Goal: Task Accomplishment & Management: Manage account settings

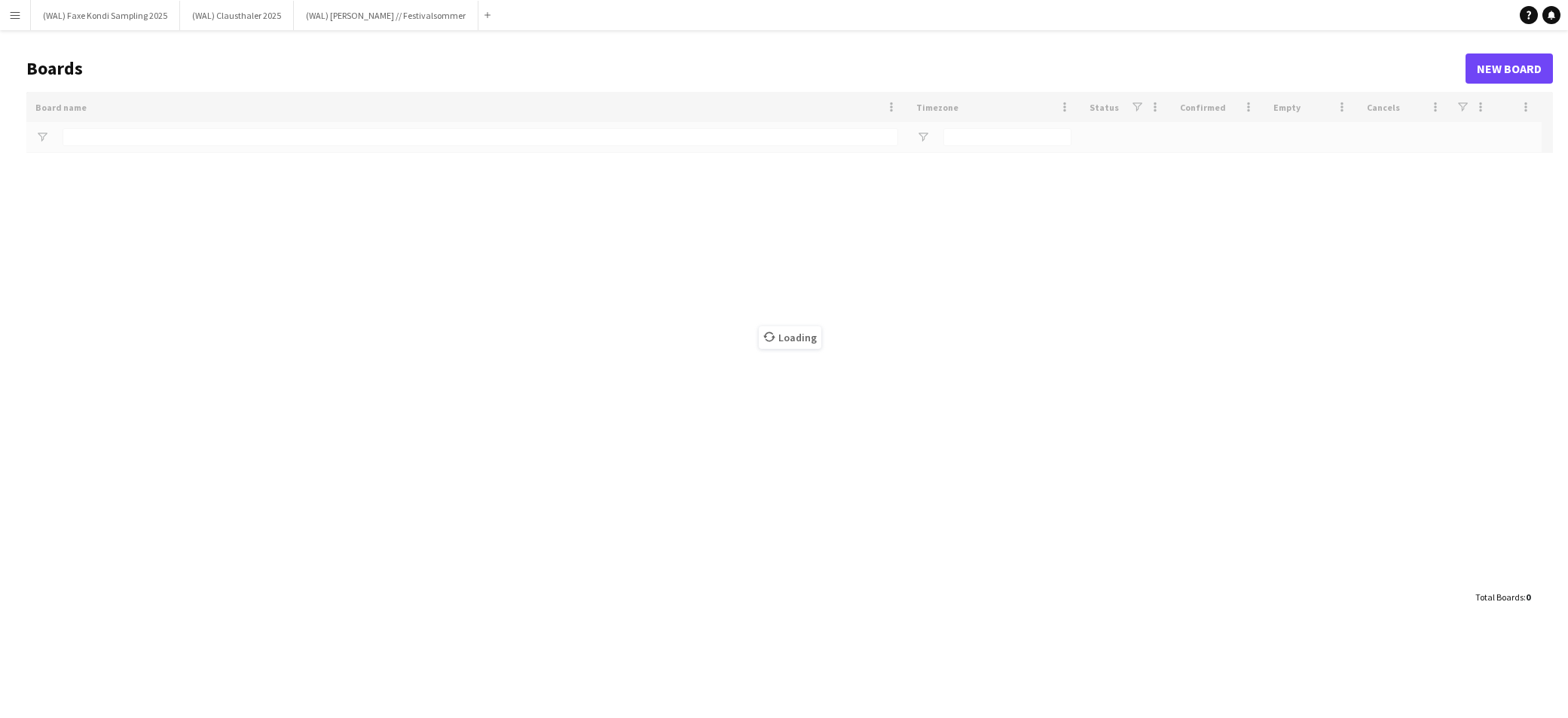
type input "**********"
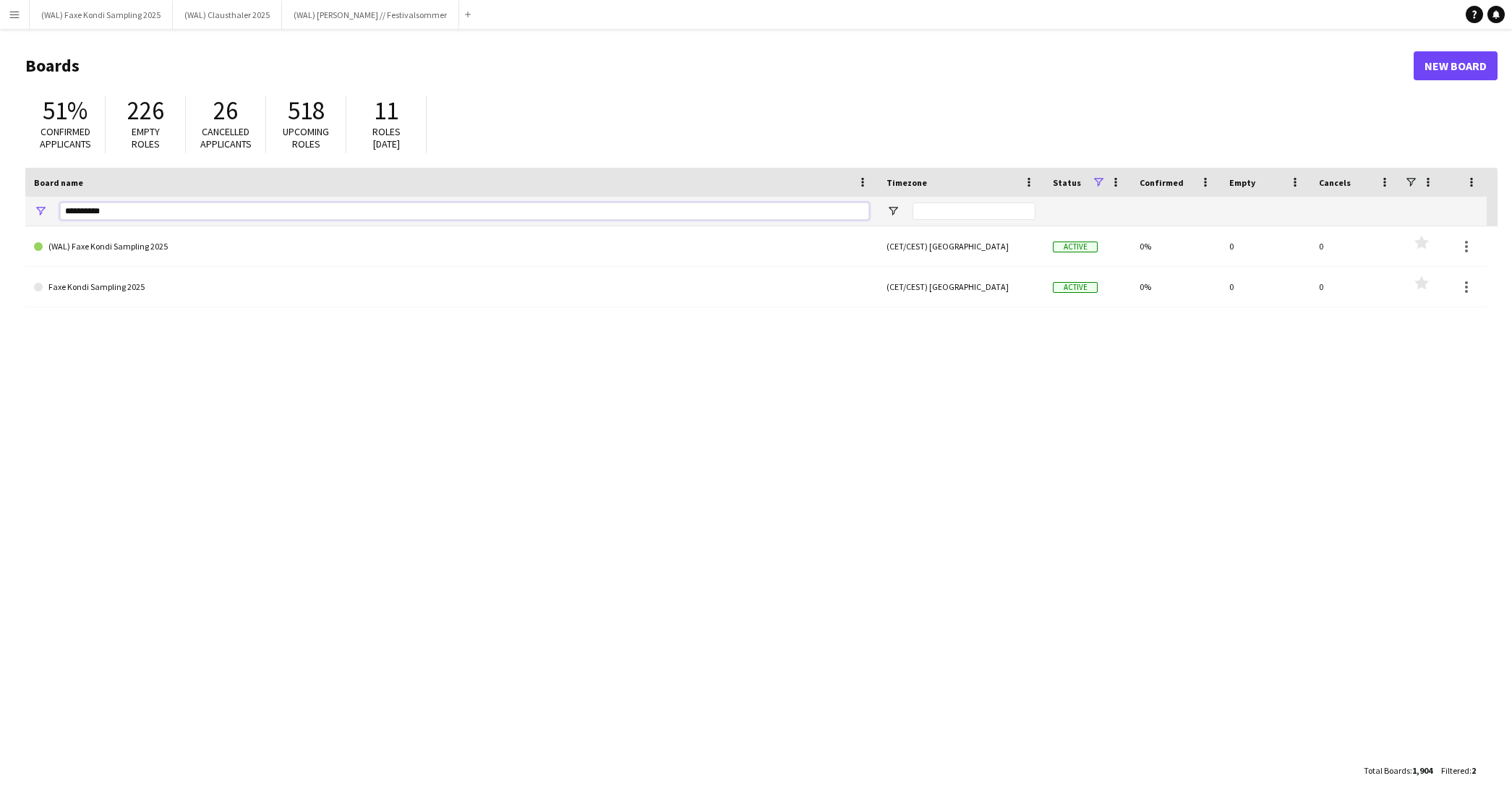
click at [100, 213] on input "**********" at bounding box center [464, 210] width 809 height 17
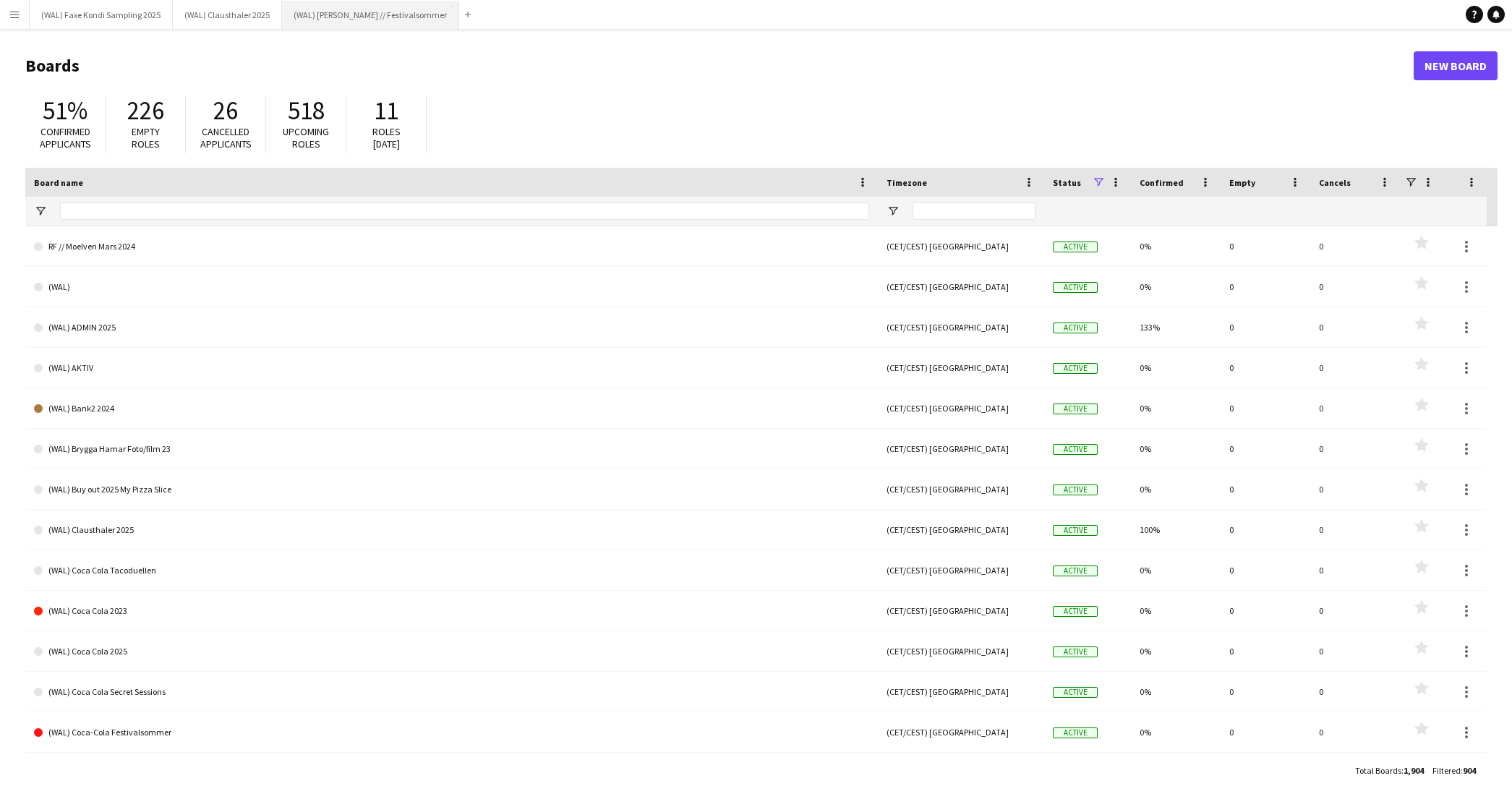
click at [333, 18] on button "(WAL) [PERSON_NAME] // Festivalsommer Close" at bounding box center [370, 15] width 177 height 29
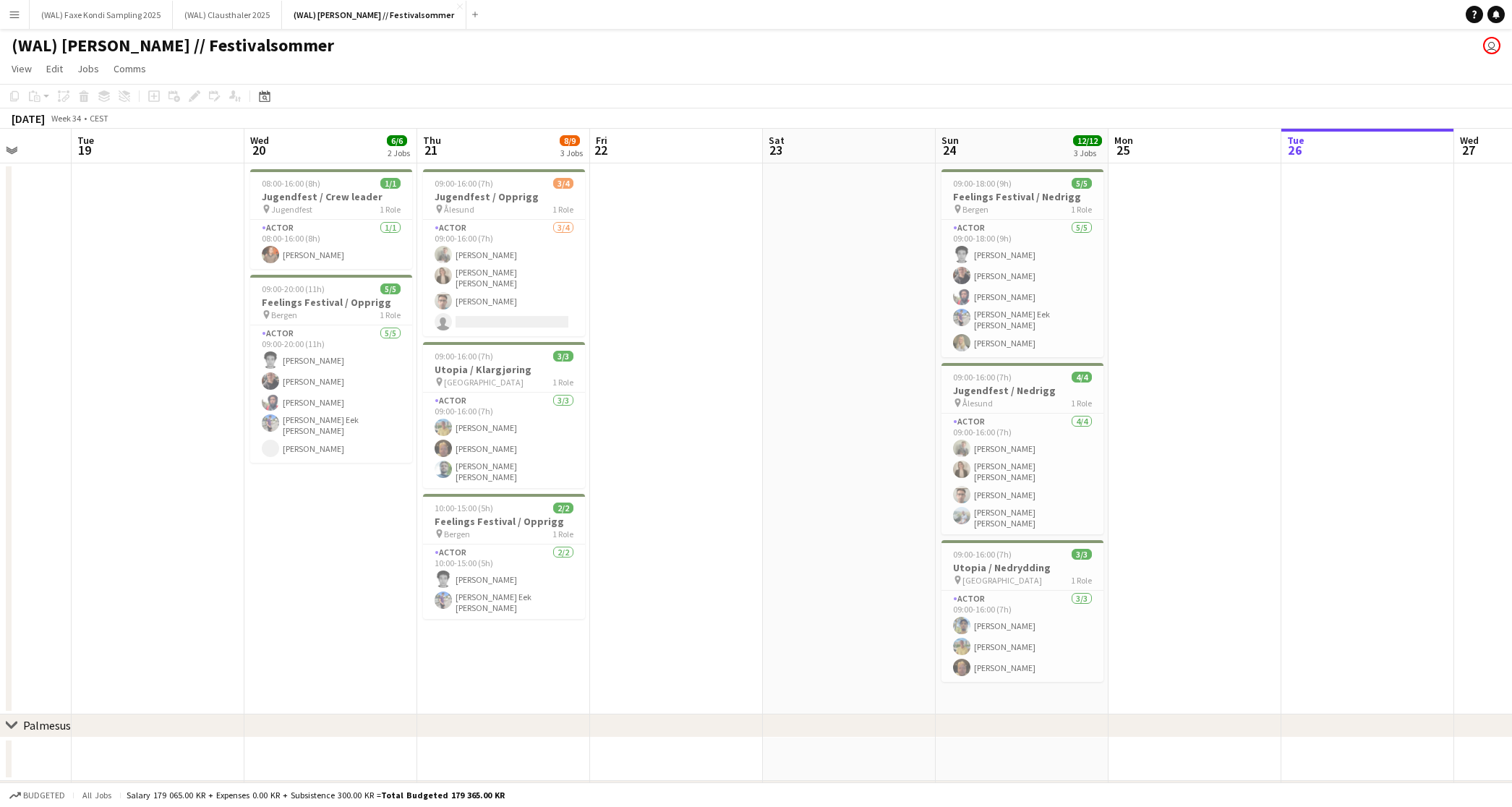
scroll to position [0, 444]
click at [320, 235] on app-card-role "Actor [DATE] 08:00-16:00 (8h) [PERSON_NAME]" at bounding box center [333, 244] width 162 height 49
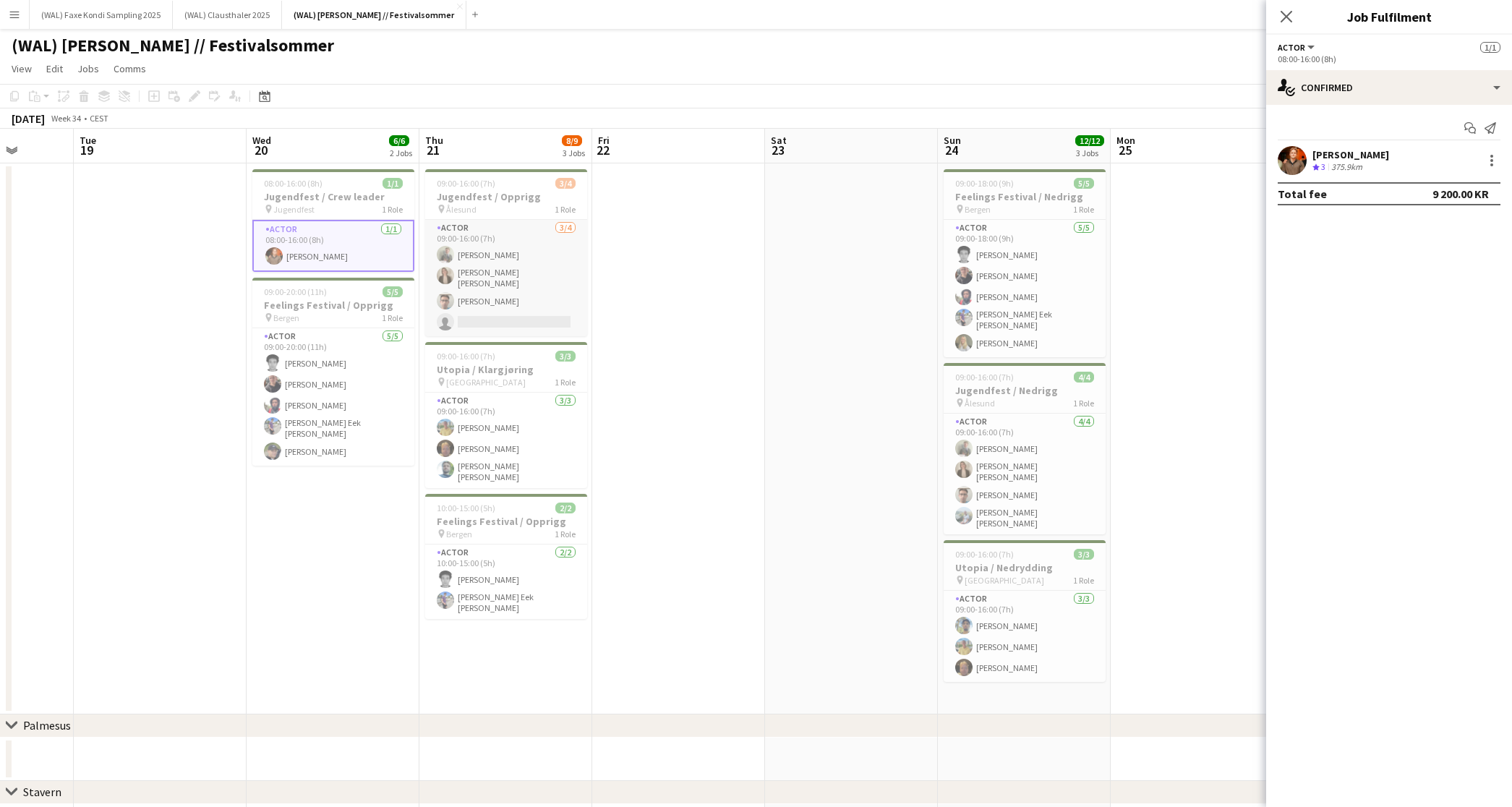
click at [498, 249] on app-card-role "Actor [DATE] 09:00-16:00 (7h) [PERSON_NAME] Heed [PERSON_NAME] [PERSON_NAME] [P…" at bounding box center [506, 278] width 162 height 116
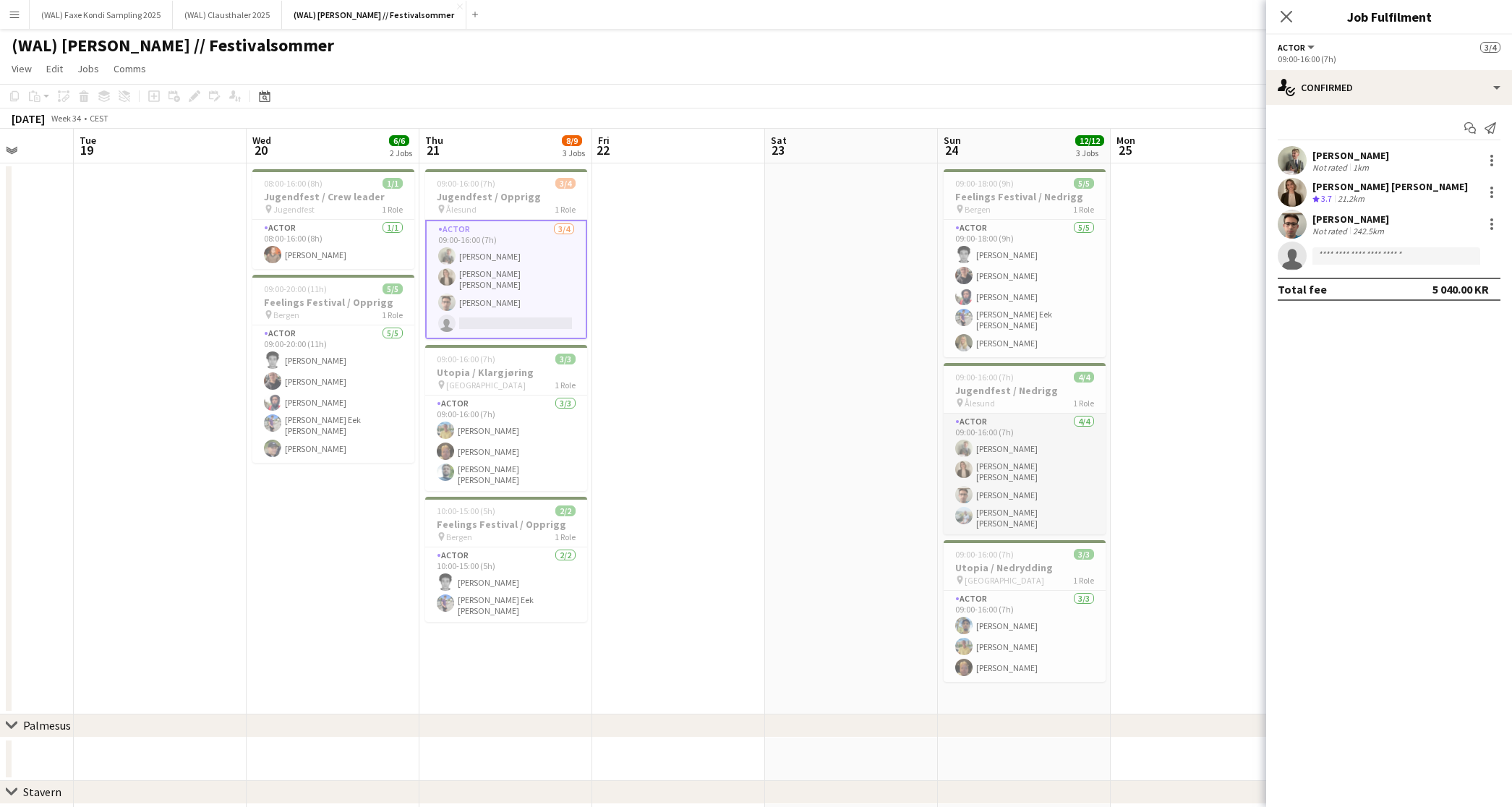
click at [1012, 437] on app-card-role "Actor [DATE] 09:00-16:00 (7h) [PERSON_NAME] Heed [PERSON_NAME] [PERSON_NAME] [P…" at bounding box center [1025, 474] width 162 height 121
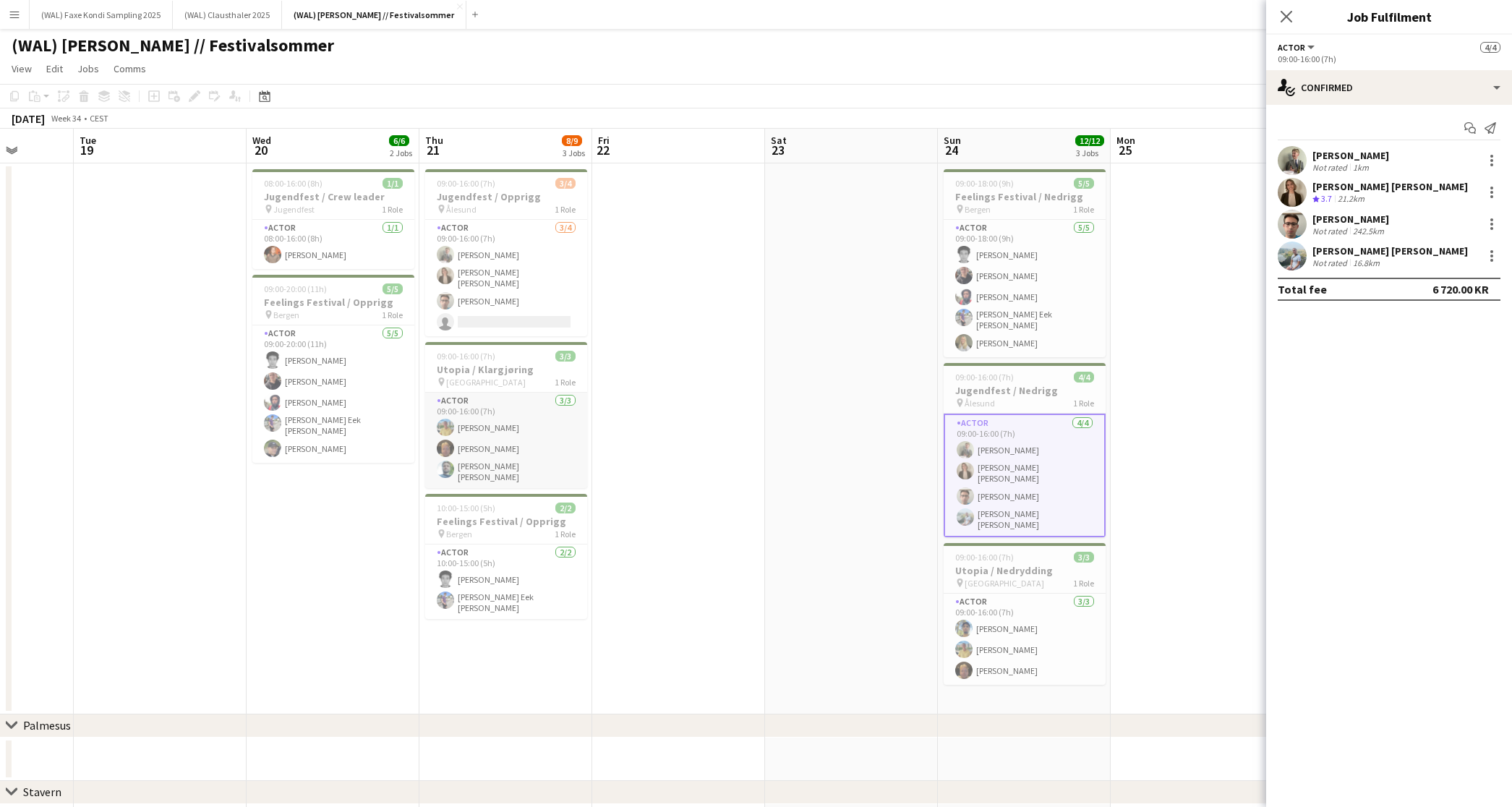
click at [562, 402] on app-card-role "Actor [DATE] 09:00-16:00 (7h) [PERSON_NAME] [PERSON_NAME] [PERSON_NAME]" at bounding box center [506, 440] width 162 height 96
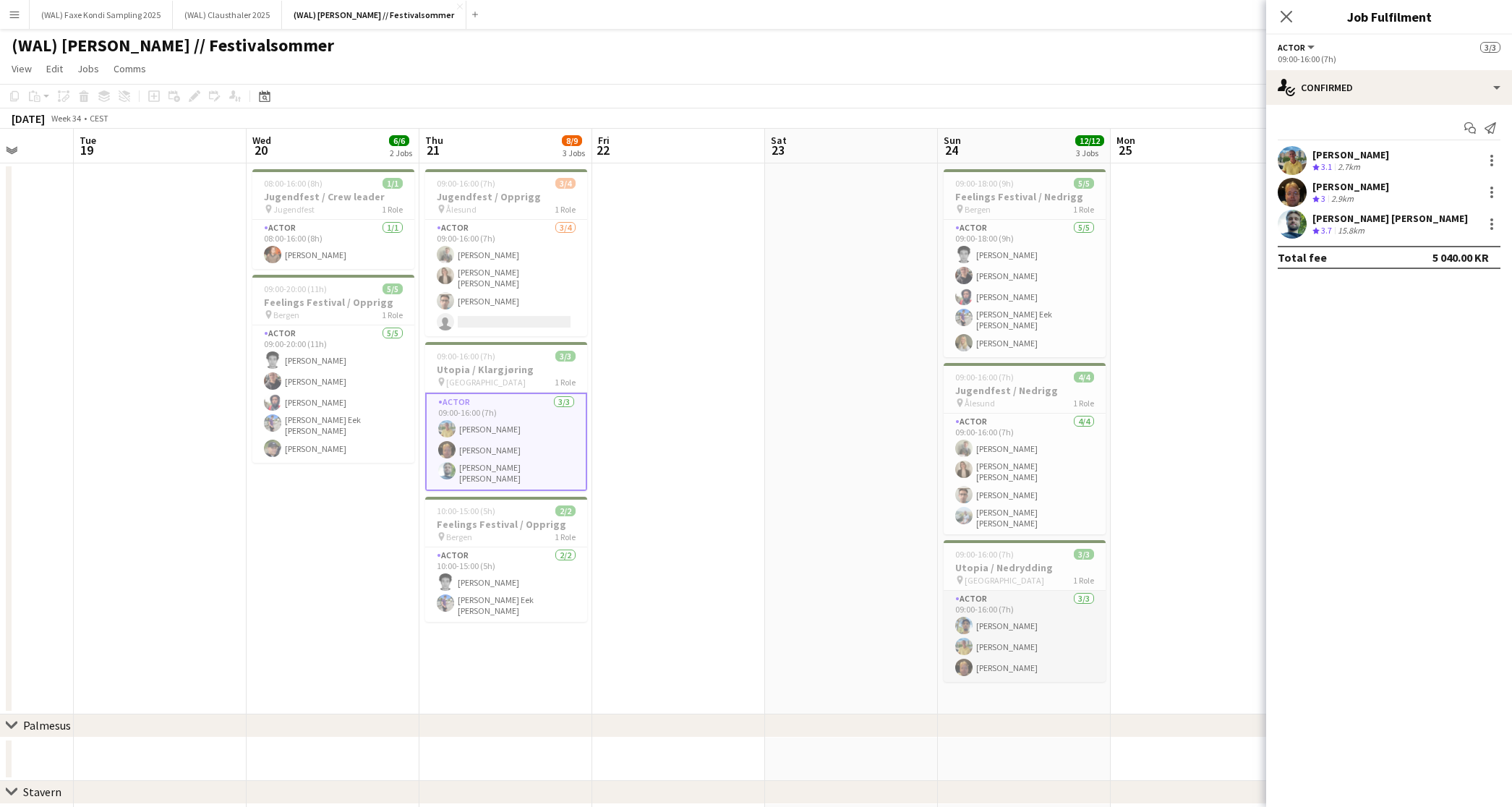
click at [1022, 624] on app-card-role "Actor [DATE] 09:00-16:00 (7h) [PERSON_NAME] Jan [PERSON_NAME] Bringsverd" at bounding box center [1025, 636] width 162 height 91
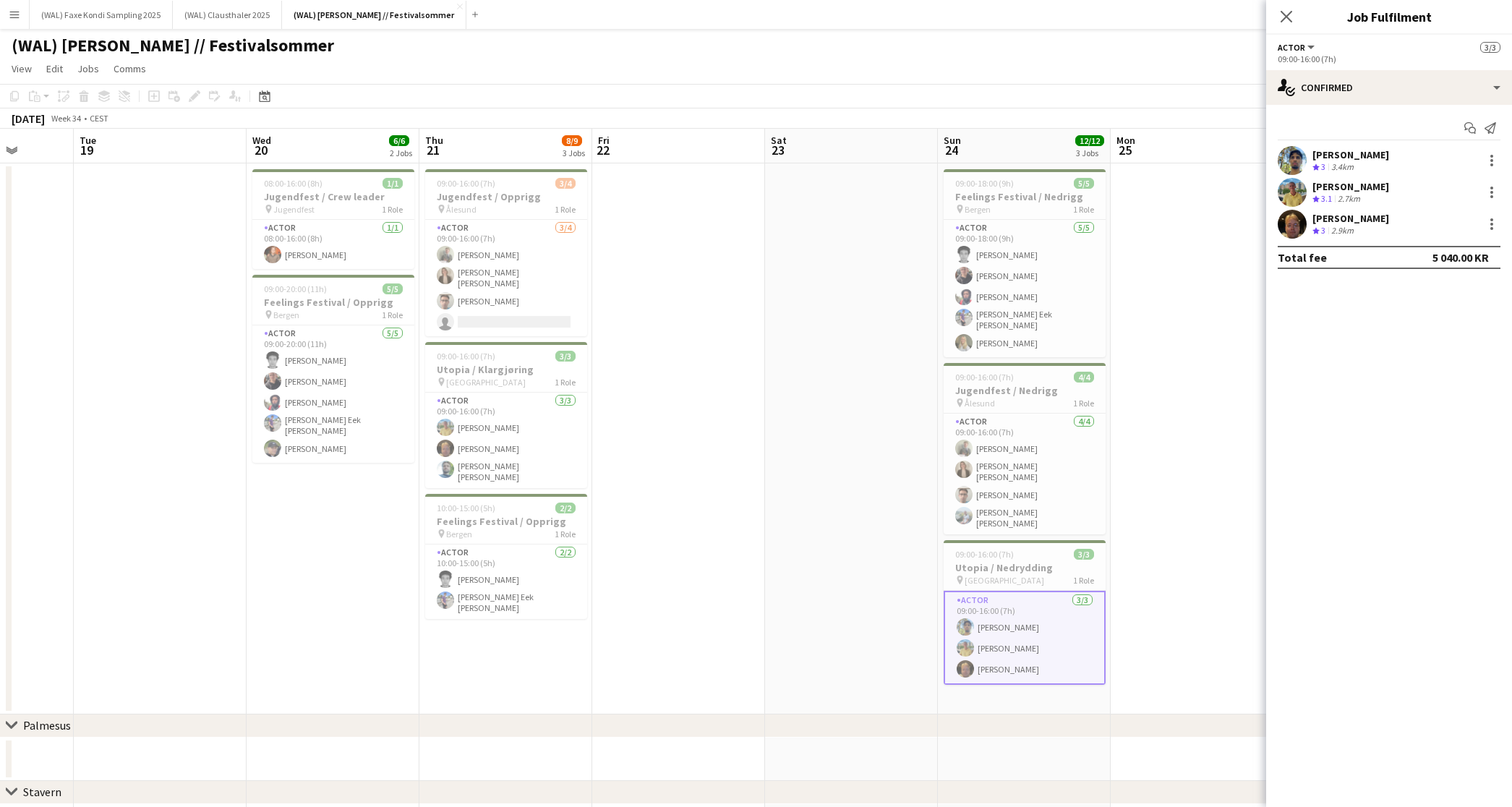
click at [762, 402] on app-date-cell at bounding box center [678, 439] width 173 height 551
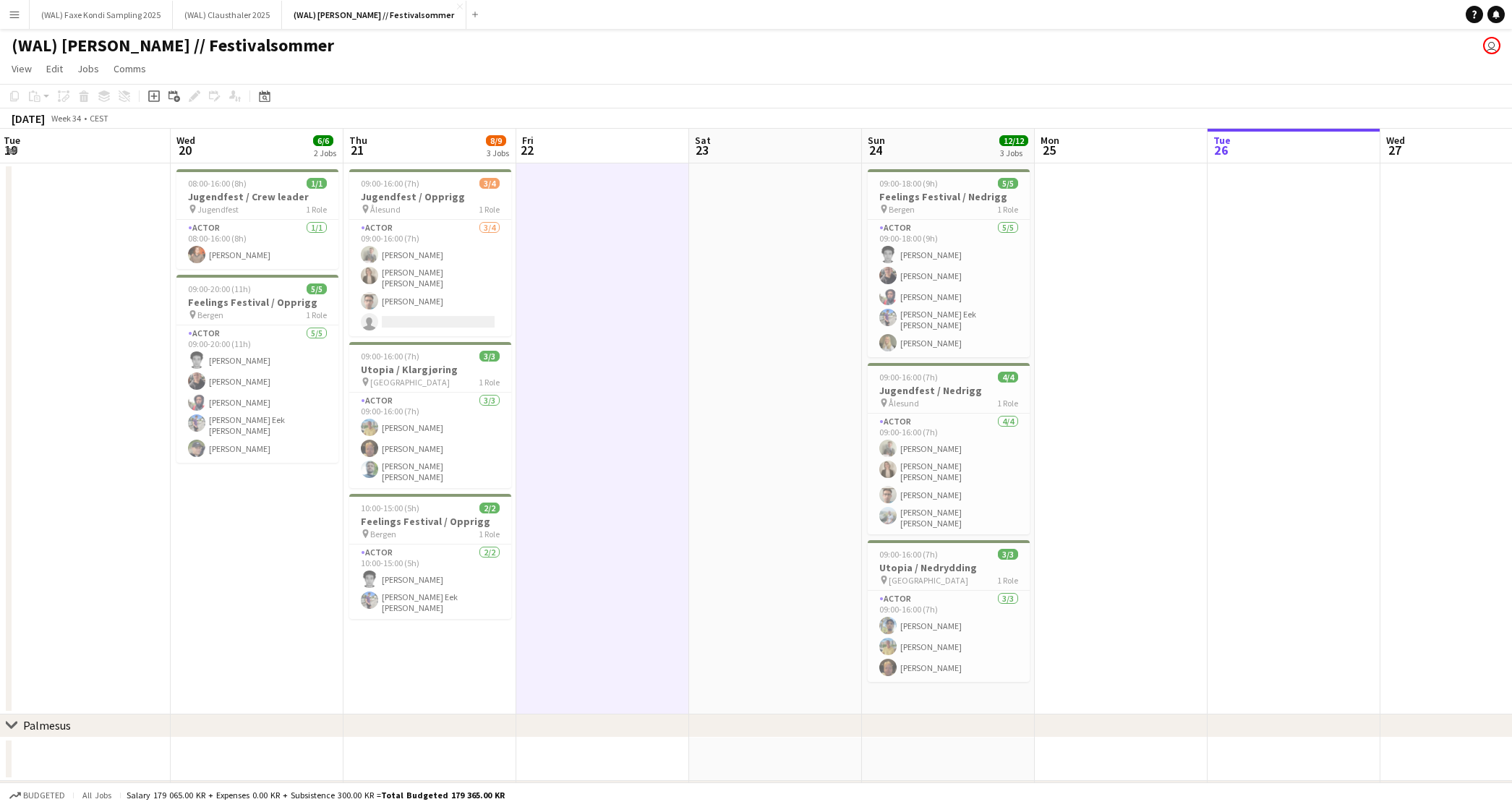
scroll to position [0, 570]
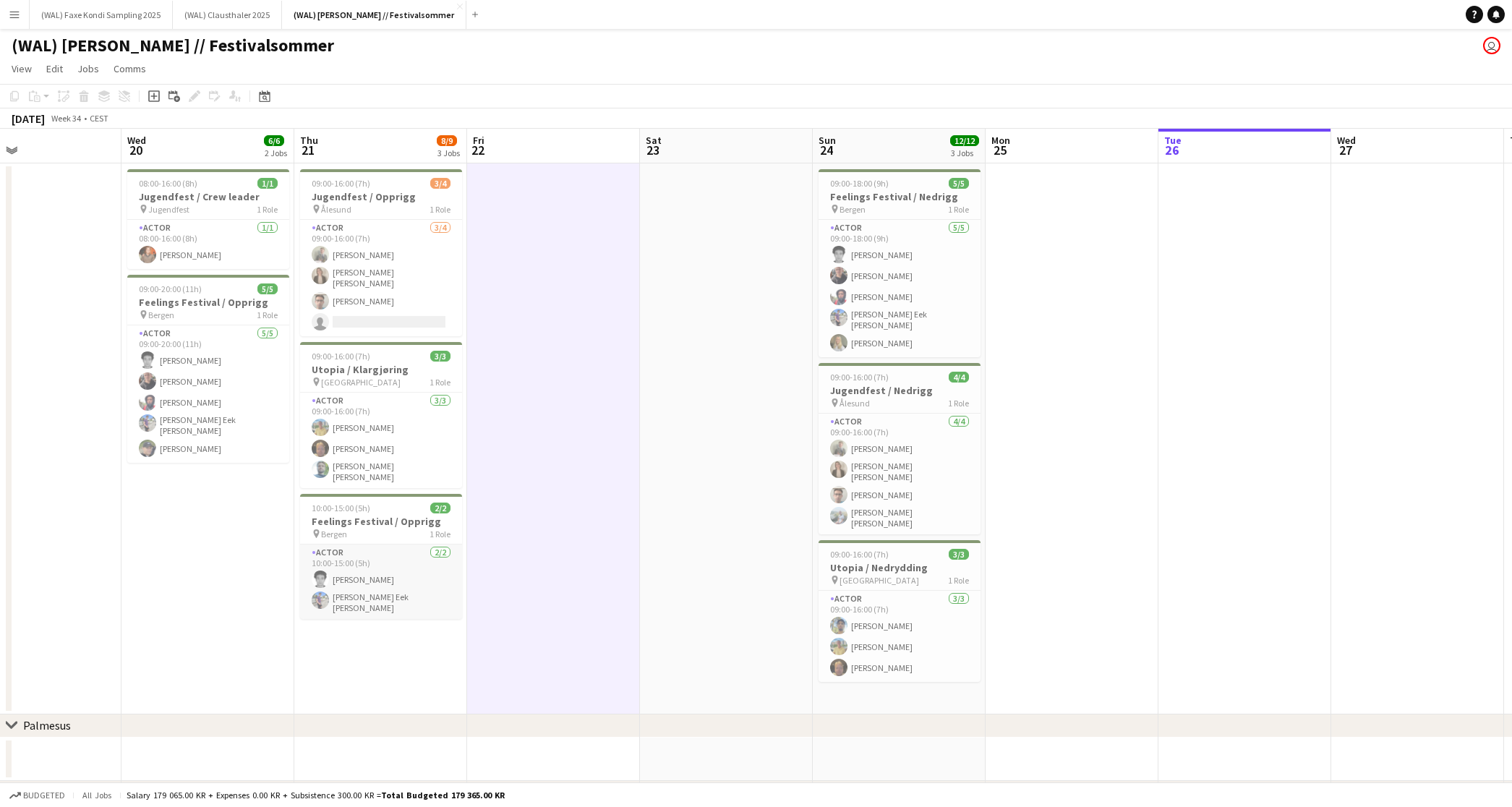
click at [440, 551] on app-card-role "Actor [DATE] 10:00-15:00 (5h) [PERSON_NAME] [PERSON_NAME] Eek [PERSON_NAME]" at bounding box center [381, 581] width 162 height 74
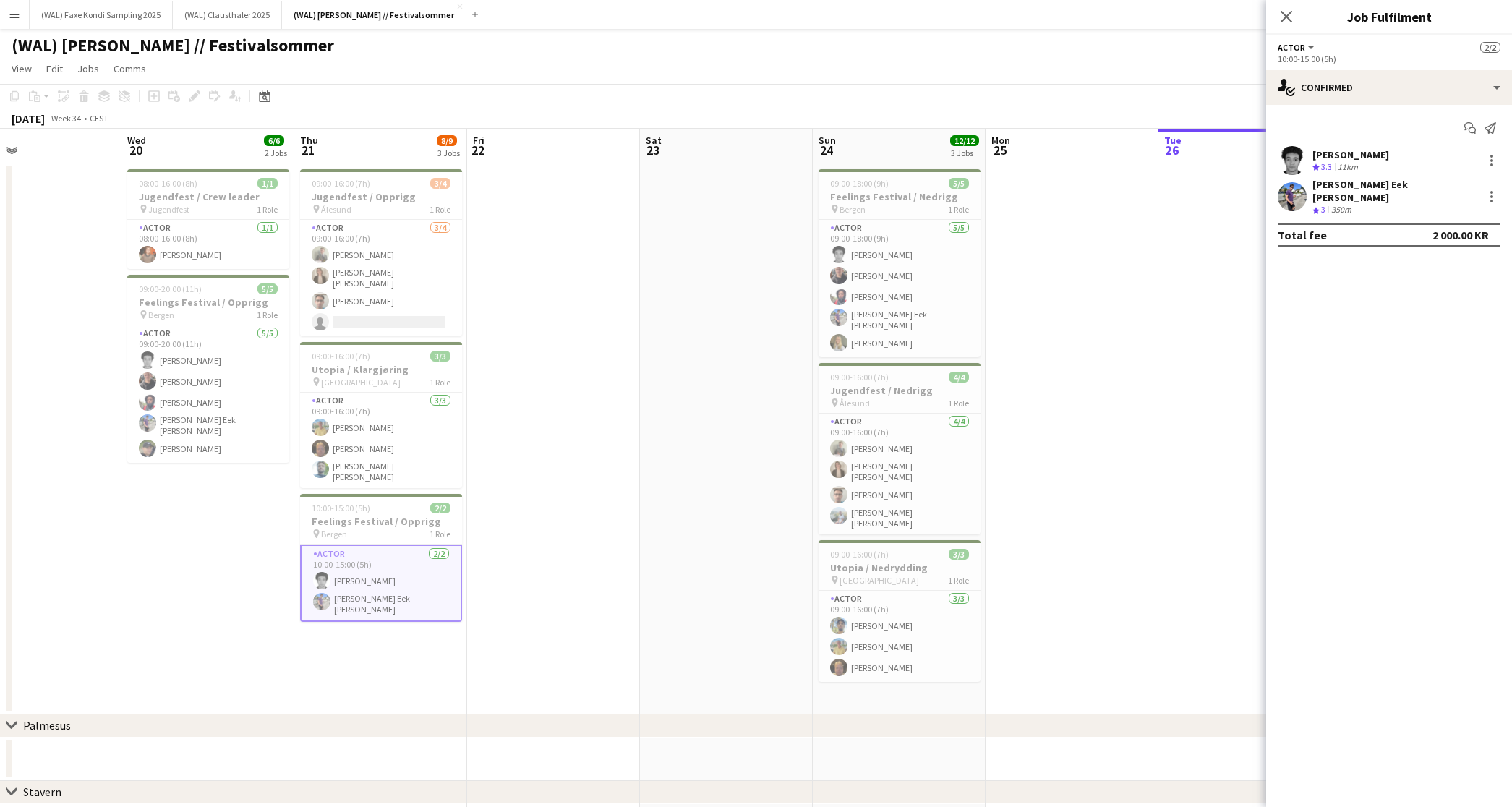
click at [177, 616] on app-date-cell "08:00-16:00 (8h) 1/1 Jugendfest / Crew leader pin Jugendfest 1 Role Actor [DATE…" at bounding box center [207, 439] width 173 height 551
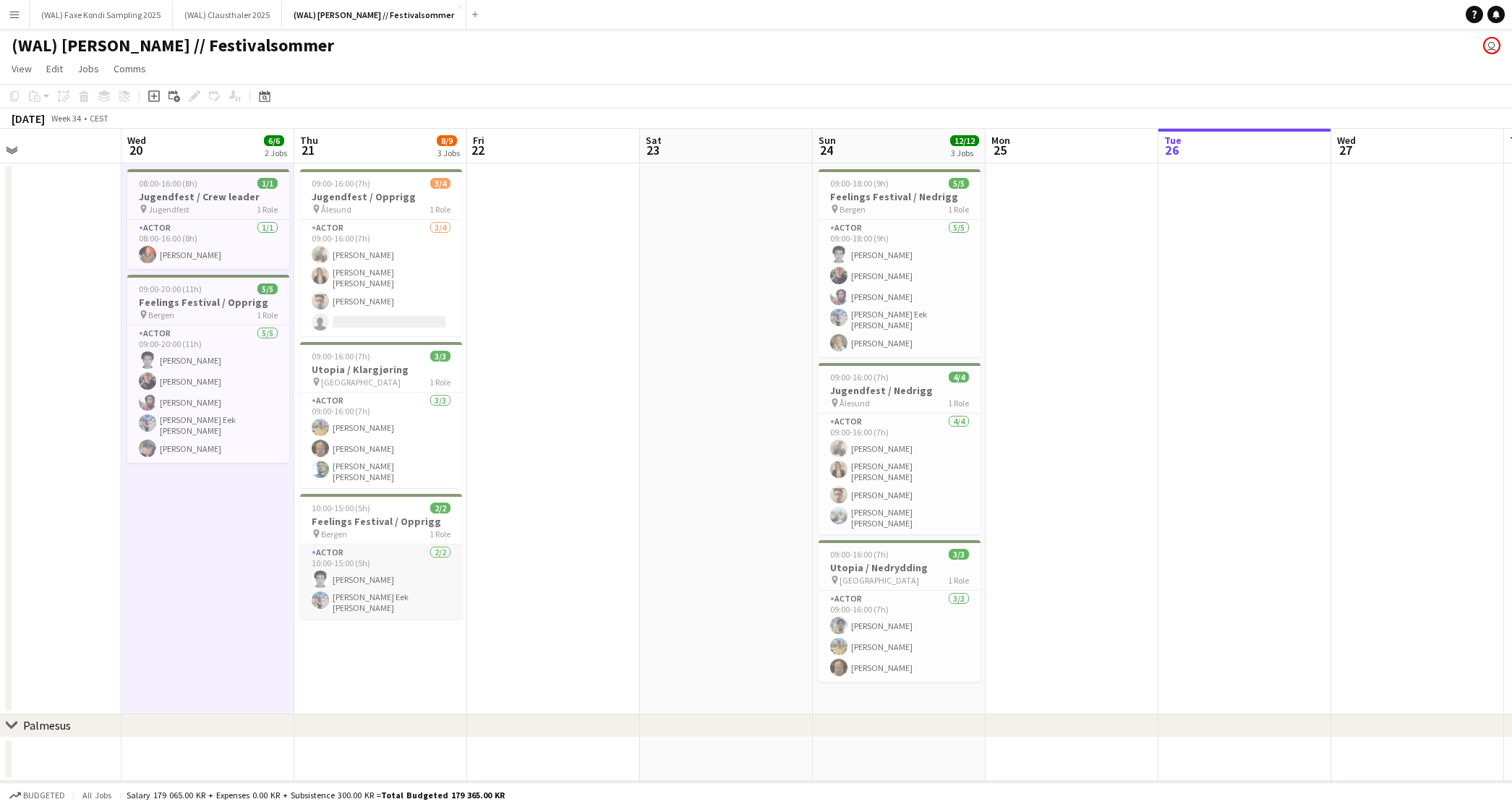
click at [359, 553] on app-card-role "Actor [DATE] 10:00-15:00 (5h) [PERSON_NAME] [PERSON_NAME] Eek [PERSON_NAME]" at bounding box center [381, 581] width 162 height 74
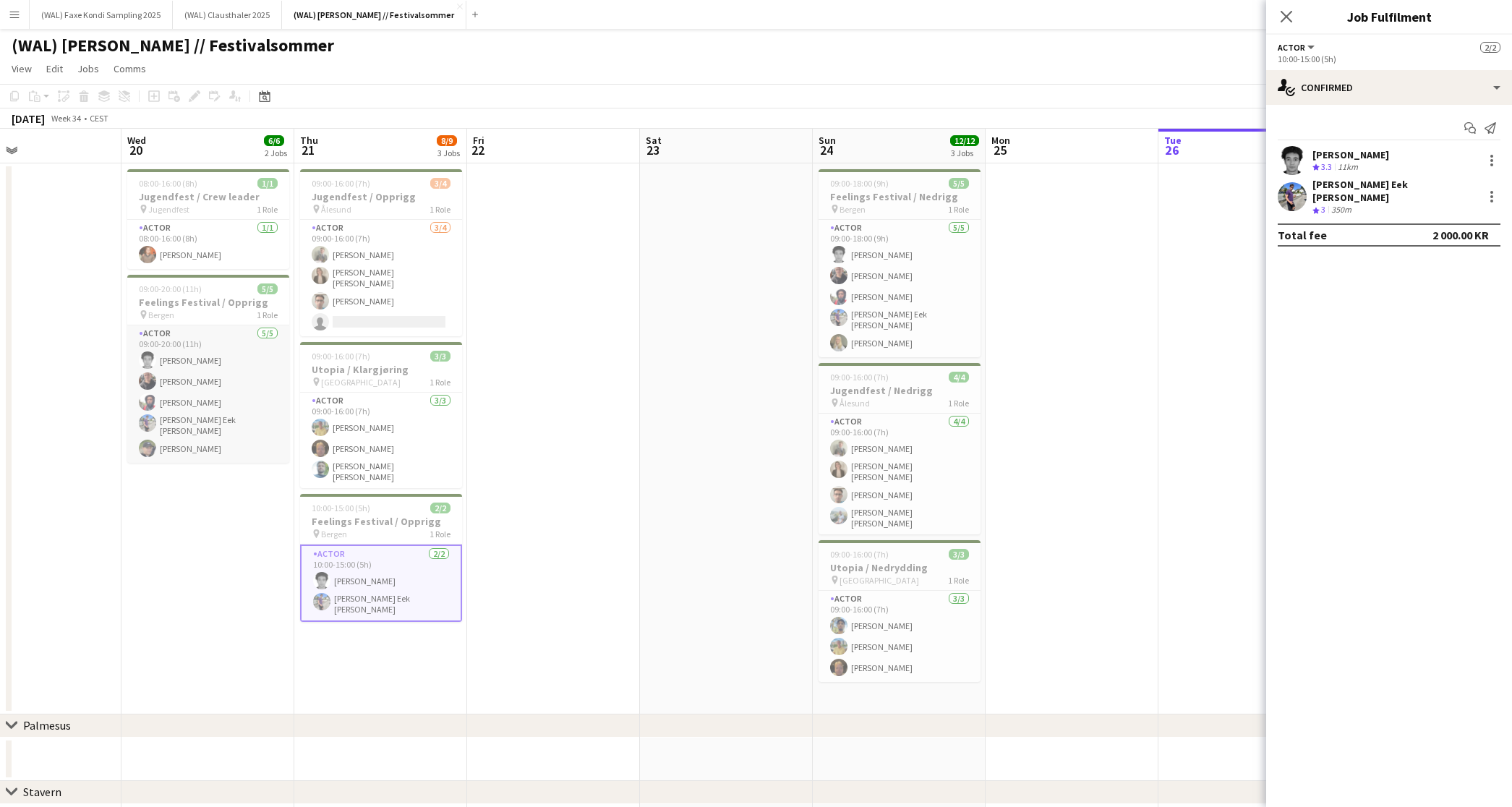
click at [207, 373] on app-card-role "Actor [DATE] 09:00-20:00 (11h) [PERSON_NAME] [PERSON_NAME] [PERSON_NAME] Eek [P…" at bounding box center [207, 394] width 162 height 138
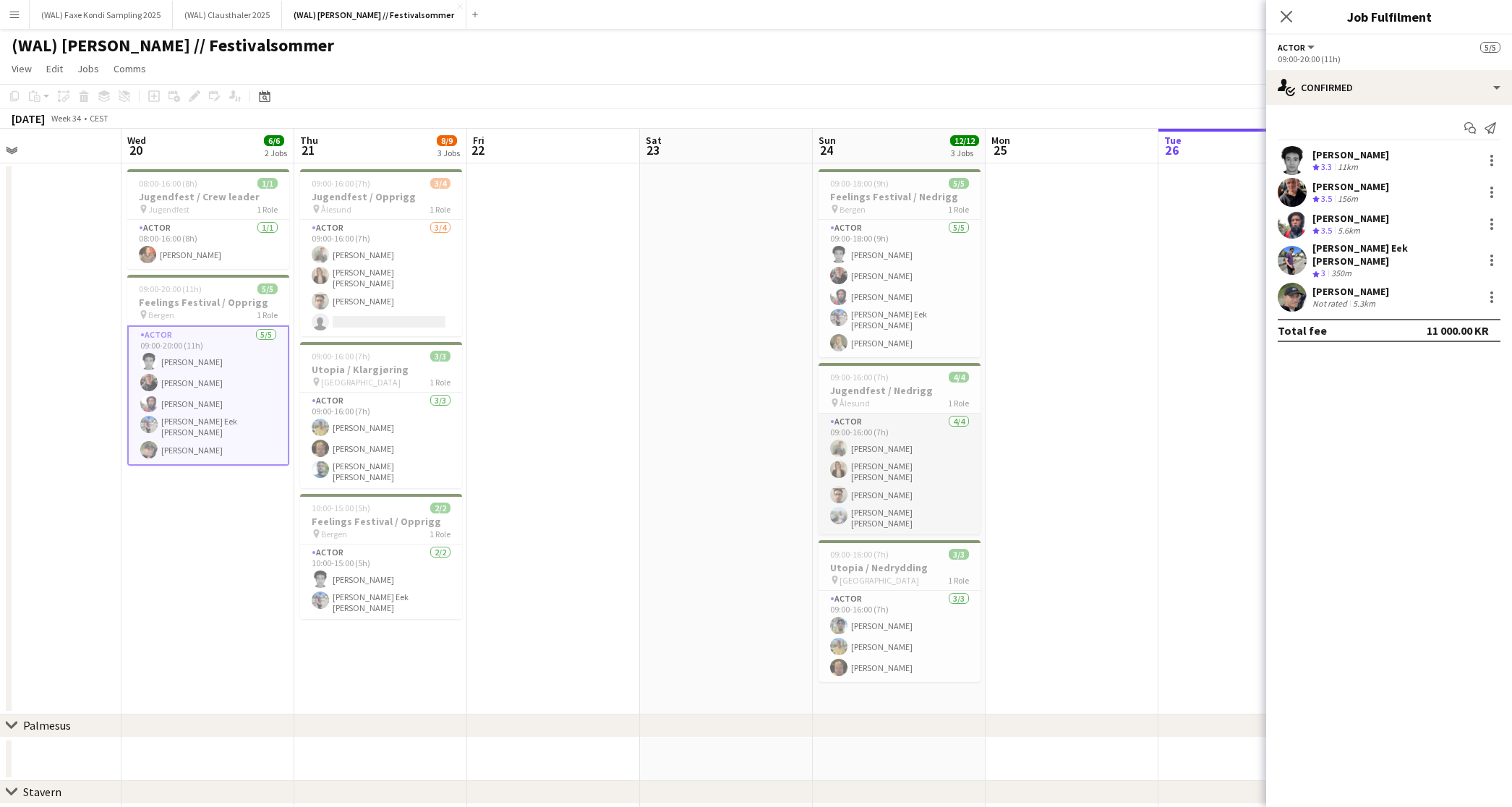
click at [895, 420] on app-card-role "Actor [DATE] 09:00-16:00 (7h) [PERSON_NAME] Heed [PERSON_NAME] [PERSON_NAME] [P…" at bounding box center [900, 474] width 162 height 121
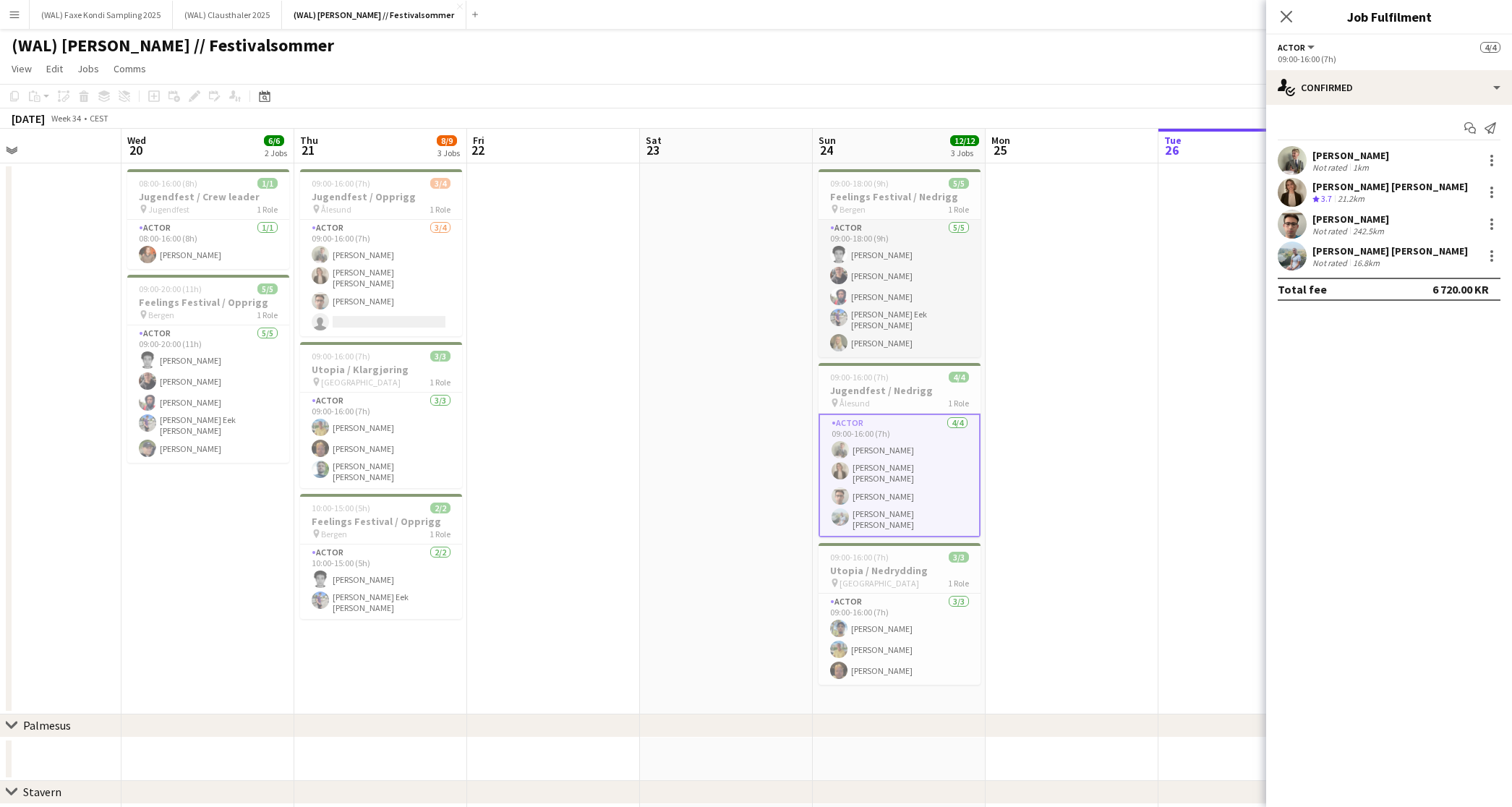
click at [887, 293] on app-card-role "Actor [DATE] 09:00-18:00 (9h) [PERSON_NAME] [PERSON_NAME] [PERSON_NAME] Eek [PE…" at bounding box center [900, 289] width 162 height 138
